Goal: Information Seeking & Learning: Learn about a topic

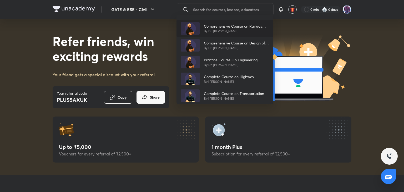
click at [227, 28] on p "Comprehensive Course on Railway Engineering" at bounding box center [236, 26] width 65 height 6
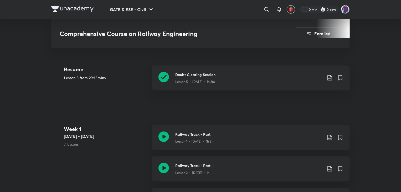
scroll to position [210, 0]
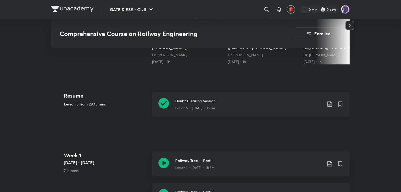
click at [188, 106] on p "Lesson 5 • [DATE] • 1h 3m" at bounding box center [195, 108] width 40 height 5
click at [209, 109] on p "Lesson 5 • [DATE] • 1h 3m" at bounding box center [195, 108] width 40 height 5
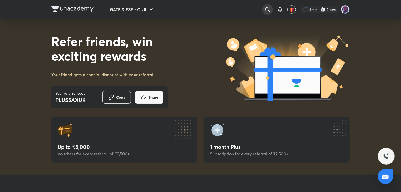
click at [267, 12] on icon at bounding box center [267, 9] width 6 height 6
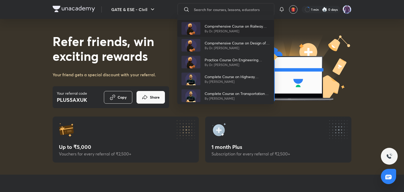
click at [223, 29] on p "By Dr. [PERSON_NAME]" at bounding box center [237, 31] width 65 height 5
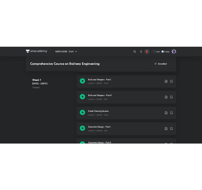
scroll to position [394, 0]
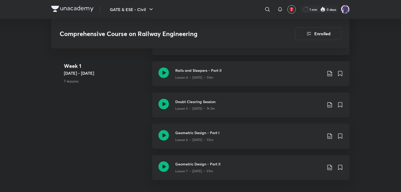
click at [205, 105] on div "Lesson 5 • [DATE] • 1h 3m" at bounding box center [248, 107] width 147 height 7
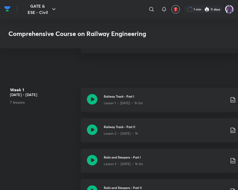
scroll to position [301, 0]
